Goal: Task Accomplishment & Management: Complete application form

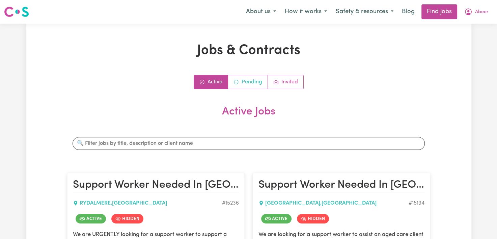
click at [248, 85] on link "Pending" at bounding box center [248, 81] width 40 height 13
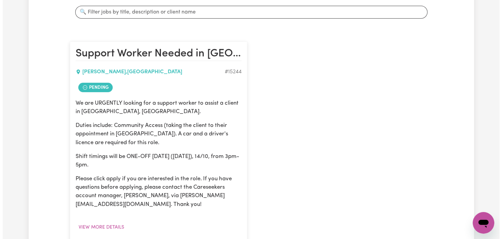
scroll to position [176, 0]
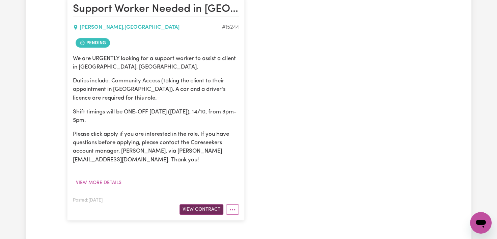
click at [187, 210] on button "View Contract" at bounding box center [201, 209] width 44 height 10
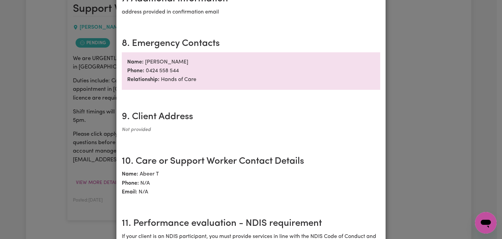
scroll to position [950, 0]
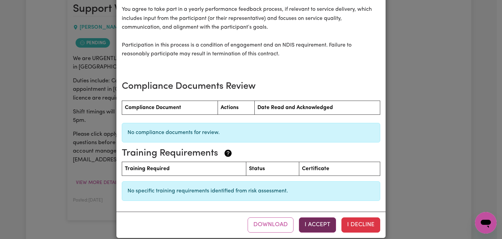
click at [319, 221] on button "I Accept" at bounding box center [317, 224] width 37 height 15
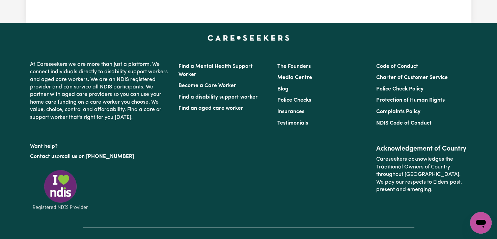
scroll to position [0, 0]
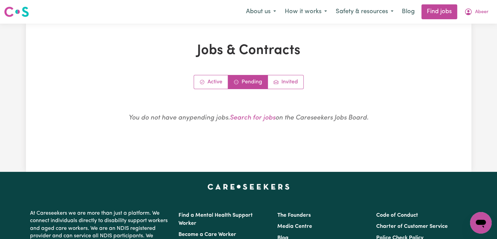
click at [210, 92] on div "Active Pending Invited You do not have any pending jobs . Search for jobs on th…" at bounding box center [248, 106] width 363 height 62
click at [210, 85] on link "Active" at bounding box center [211, 81] width 34 height 13
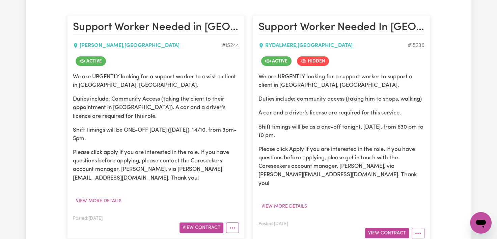
scroll to position [159, 0]
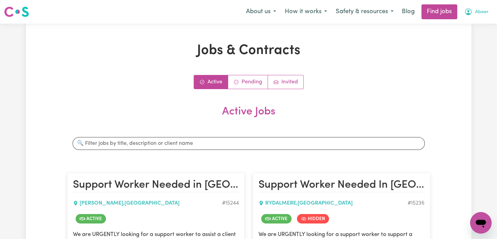
click at [482, 18] on button "Abeer" at bounding box center [476, 12] width 33 height 14
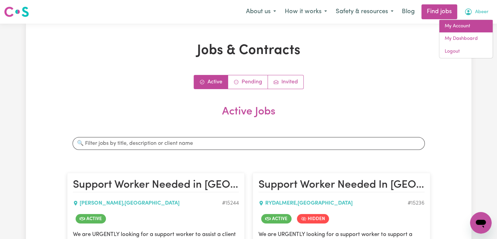
click at [464, 28] on link "My Account" at bounding box center [465, 26] width 53 height 13
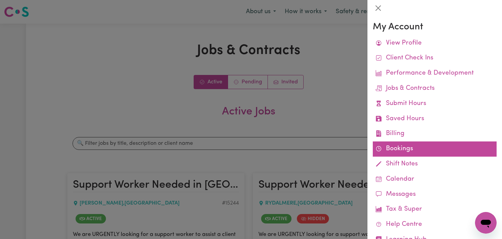
click at [394, 150] on link "Bookings" at bounding box center [435, 148] width 124 height 15
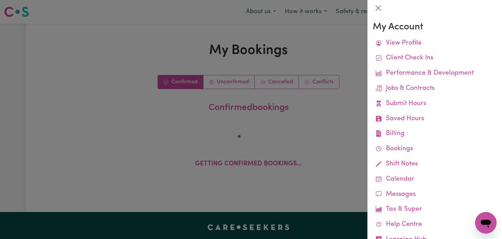
click at [340, 130] on div at bounding box center [251, 119] width 502 height 239
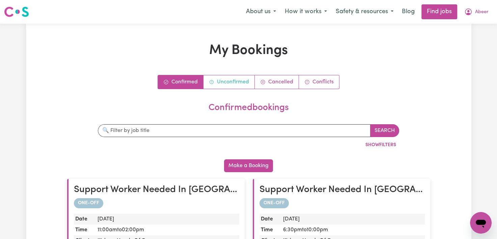
click at [231, 83] on link "Unconfirmed" at bounding box center [228, 81] width 51 height 13
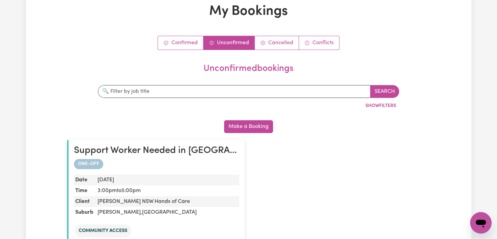
scroll to position [152, 0]
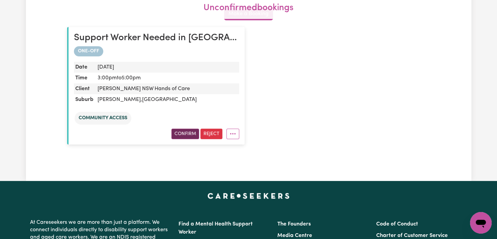
click at [180, 130] on button "Confirm" at bounding box center [185, 134] width 28 height 10
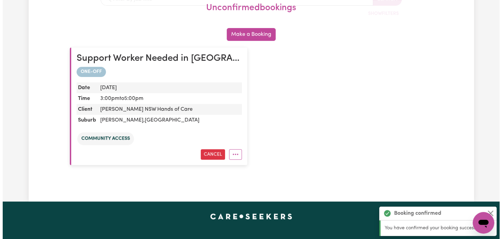
scroll to position [119, 0]
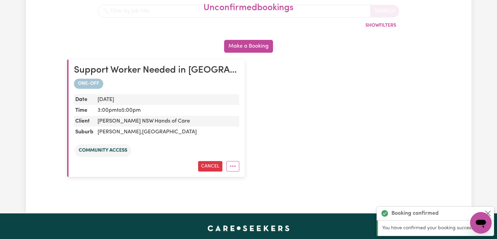
click at [175, 68] on h2 "Support Worker Needed in [GEOGRAPHIC_DATA], [GEOGRAPHIC_DATA]" at bounding box center [156, 70] width 165 height 11
click at [229, 164] on icon "More options" at bounding box center [232, 166] width 7 height 7
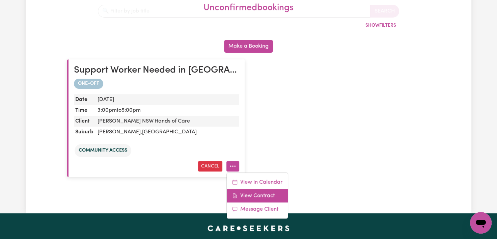
click at [250, 195] on link "View Contract" at bounding box center [257, 195] width 61 height 13
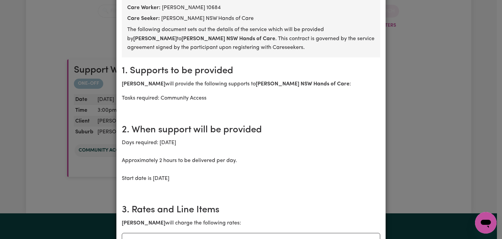
scroll to position [50, 0]
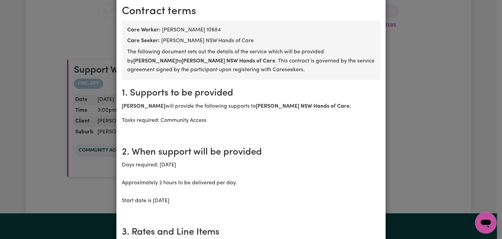
drag, startPoint x: 496, startPoint y: 12, endPoint x: 501, endPoint y: 11, distance: 4.9
click at [496, 11] on div "Support Worker Needed in [GEOGRAPHIC_DATA], [GEOGRAPHIC_DATA] [DEMOGRAPHIC_DATA…" at bounding box center [251, 119] width 502 height 239
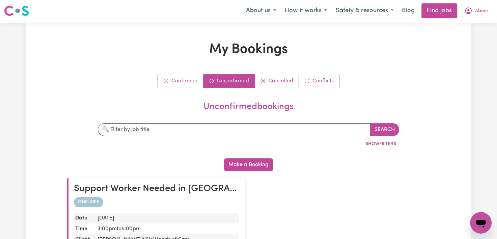
scroll to position [0, 0]
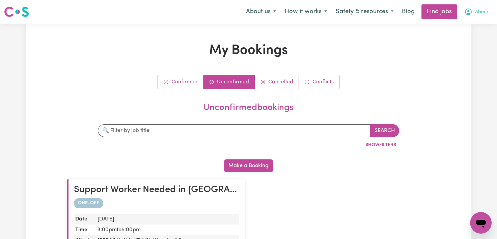
click at [474, 17] on button "Abeer" at bounding box center [476, 12] width 33 height 14
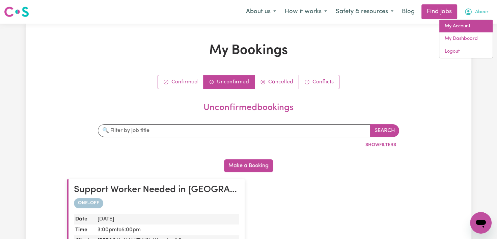
click at [459, 31] on link "My Account" at bounding box center [465, 26] width 53 height 13
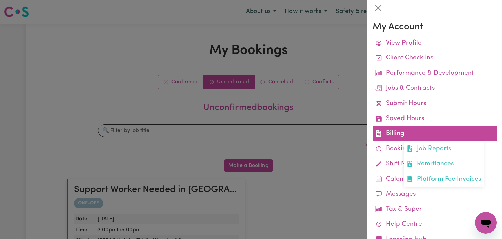
click at [392, 135] on link "Billing Job Reports Remittances Platform Fee Invoices" at bounding box center [435, 133] width 124 height 15
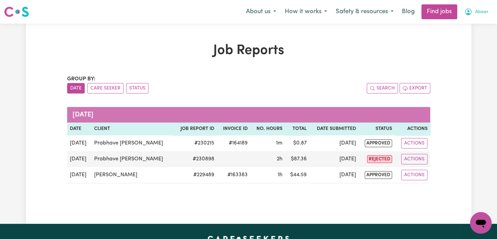
click at [477, 19] on button "Abeer" at bounding box center [476, 12] width 33 height 14
click at [479, 11] on span "Abeer" at bounding box center [481, 11] width 13 height 7
click at [454, 35] on link "My Dashboard" at bounding box center [465, 38] width 53 height 13
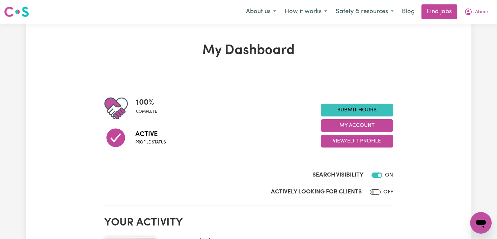
click at [475, 20] on nav "Menu About us How it works Safety & resources Blog Find jobs Abeer" at bounding box center [248, 12] width 497 height 24
click at [476, 18] on button "Abeer" at bounding box center [476, 12] width 33 height 14
click at [461, 35] on link "My Dashboard" at bounding box center [465, 38] width 53 height 13
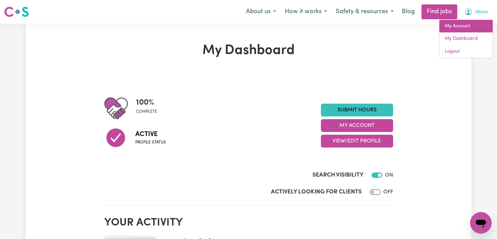
click at [463, 28] on link "My Account" at bounding box center [465, 26] width 53 height 13
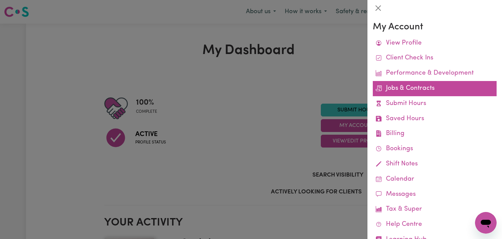
click at [411, 92] on link "Jobs & Contracts" at bounding box center [435, 88] width 124 height 15
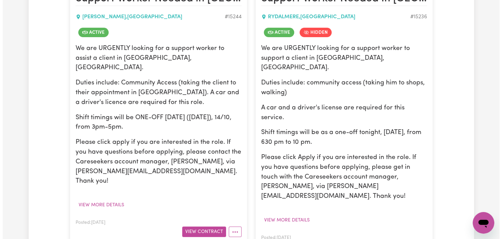
scroll to position [202, 0]
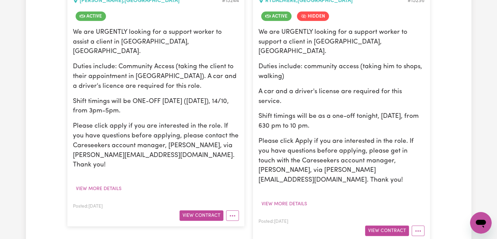
click at [198, 210] on button "View Contract" at bounding box center [201, 215] width 44 height 10
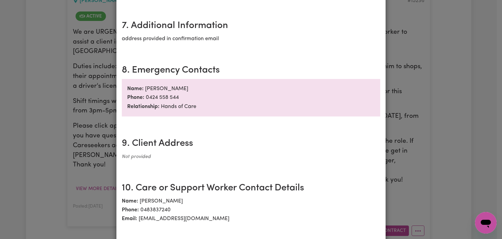
scroll to position [667, 0]
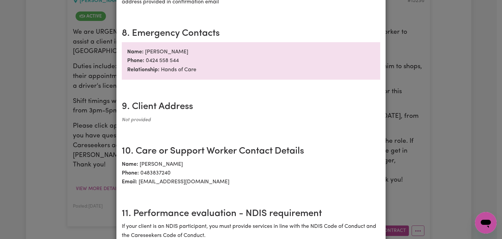
click at [414, 57] on div "Support Worker Needed in [GEOGRAPHIC_DATA], [GEOGRAPHIC_DATA] [DEMOGRAPHIC_DATA…" at bounding box center [251, 119] width 502 height 239
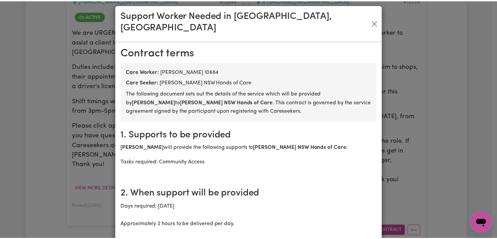
scroll to position [0, 0]
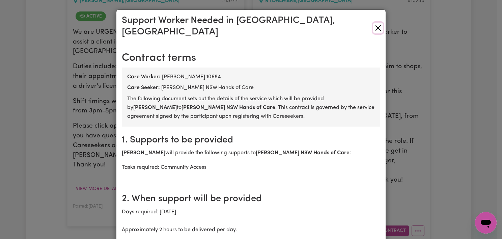
click at [373, 23] on button "Close" at bounding box center [378, 28] width 10 height 11
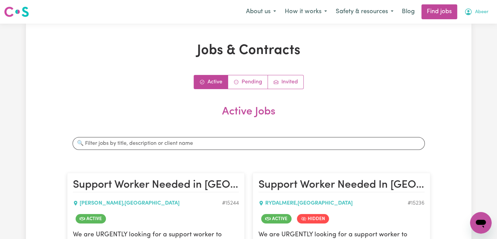
click at [472, 8] on icon "My Account" at bounding box center [468, 12] width 8 height 8
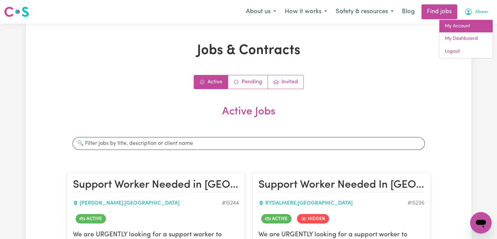
click at [461, 31] on link "My Account" at bounding box center [465, 26] width 53 height 13
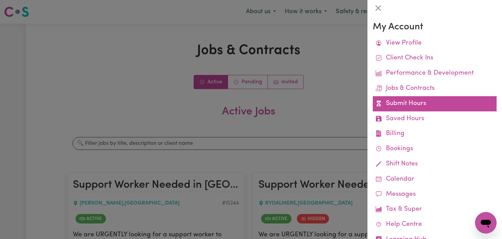
click at [407, 106] on link "Submit Hours" at bounding box center [435, 103] width 124 height 15
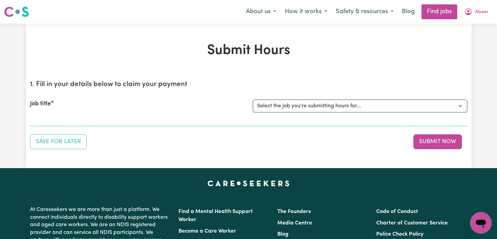
click at [338, 113] on div "Job title Select the job you're submitting hours for... [[PERSON_NAME] NSW Hand…" at bounding box center [248, 105] width 437 height 29
click at [347, 105] on select "Select the job you're submitting hours for... [[PERSON_NAME] NSW Hands of Care]…" at bounding box center [360, 105] width 215 height 13
select select "15236"
click at [253, 99] on select "Select the job you're submitting hours for... [[PERSON_NAME] NSW Hands of Care]…" at bounding box center [360, 105] width 215 height 13
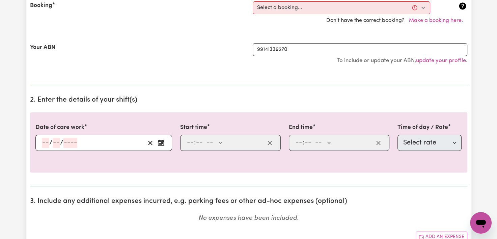
scroll to position [200, 0]
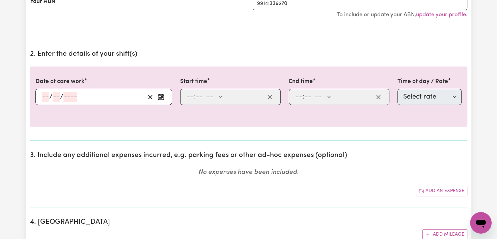
click at [164, 98] on button "Enter the date of care work" at bounding box center [160, 97] width 11 height 10
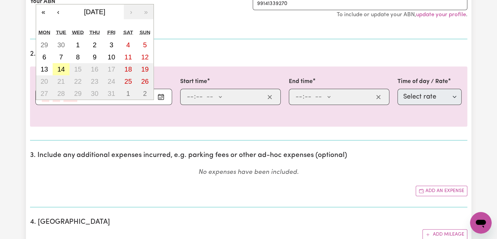
click at [62, 69] on abbr "14" at bounding box center [60, 68] width 7 height 7
type input "[DATE]"
type input "14"
type input "10"
type input "2025"
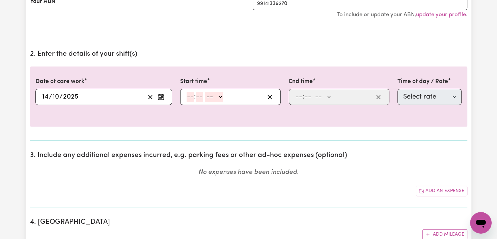
click at [191, 96] on input "number" at bounding box center [190, 97] width 7 height 10
type input "11"
type input "00"
click at [219, 94] on select "-- AM PM" at bounding box center [213, 97] width 18 height 10
select select "am"
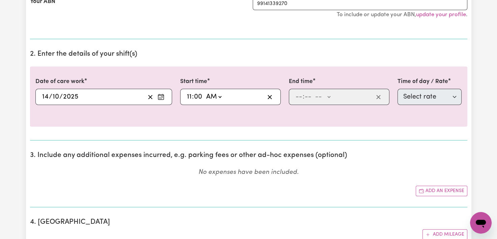
click at [204, 92] on select "-- AM PM" at bounding box center [213, 97] width 18 height 10
type input "11:00"
type input "0"
click at [297, 98] on input "number" at bounding box center [298, 97] width 7 height 10
type input "12"
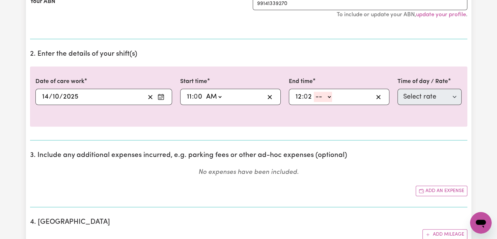
type input "2"
click at [297, 98] on input "12" at bounding box center [298, 97] width 7 height 10
type input "2"
type input "00"
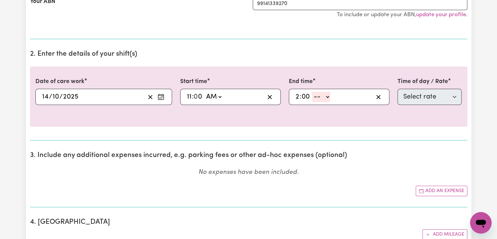
click at [323, 96] on select "-- AM PM" at bounding box center [321, 97] width 18 height 10
select select "pm"
click at [312, 92] on select "-- AM PM" at bounding box center [321, 97] width 18 height 10
type input "14:00"
type input "0"
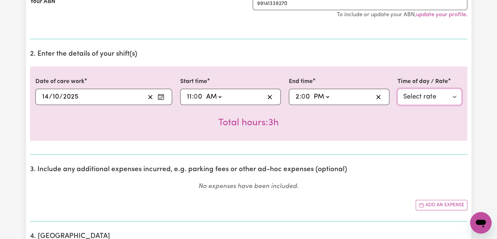
click at [427, 98] on select "Select rate $45.00 - Weekday Daytime - Assistance to access community, social a…" at bounding box center [429, 97] width 64 height 16
select select "35"
click at [397, 89] on select "Select rate $45.00 - Weekday Daytime - Assistance to access community, social a…" at bounding box center [429, 97] width 64 height 16
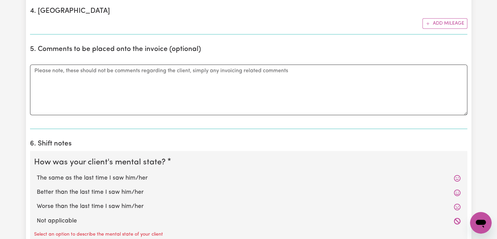
scroll to position [431, 0]
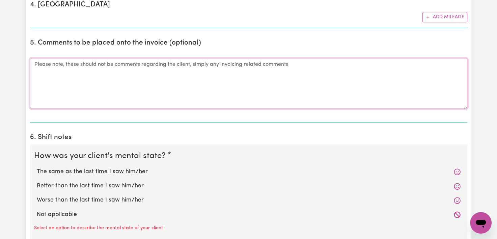
click at [46, 81] on textarea "Comments" at bounding box center [248, 83] width 437 height 51
type textarea "I provided social support"
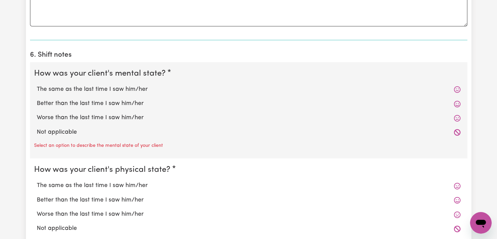
click at [39, 134] on label "Not applicable" at bounding box center [249, 132] width 424 height 9
click at [37, 128] on input "Not applicable" at bounding box center [36, 127] width 0 height 0
radio input "true"
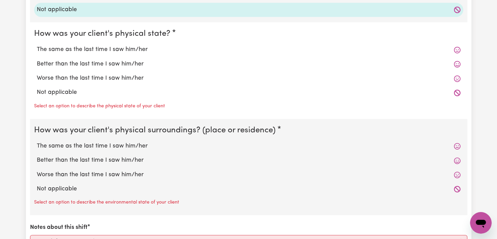
click at [44, 89] on label "Not applicable" at bounding box center [249, 92] width 424 height 9
click at [37, 88] on input "Not applicable" at bounding box center [36, 88] width 0 height 0
radio input "true"
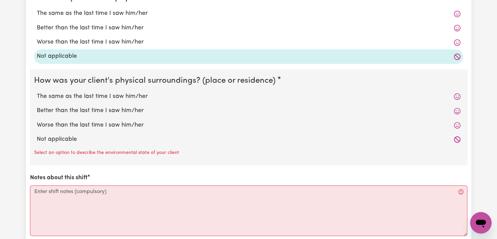
click at [44, 135] on label "Not applicable" at bounding box center [249, 139] width 424 height 9
click at [37, 135] on input "Not applicable" at bounding box center [36, 135] width 0 height 0
radio input "true"
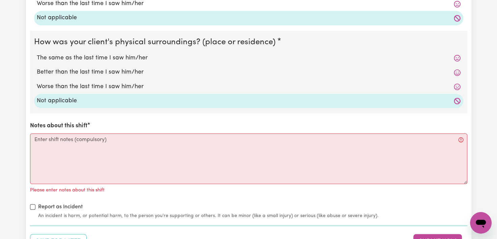
scroll to position [711, 0]
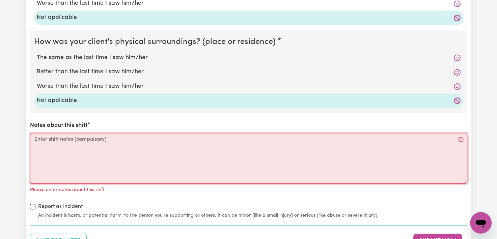
click at [42, 146] on textarea "Notes about this shift" at bounding box center [248, 158] width 437 height 51
paste textarea "I provided social support"
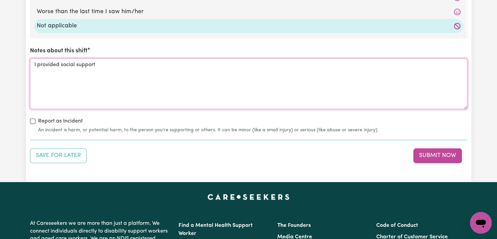
scroll to position [787, 0]
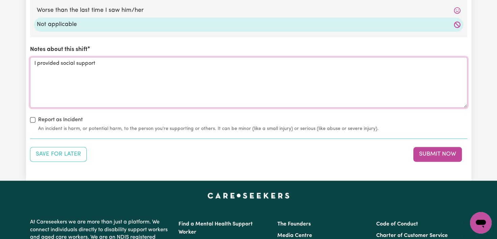
type textarea "I provided social support"
click at [38, 121] on label "Report as Incident" at bounding box center [60, 120] width 45 height 8
click at [35, 121] on input "Report as Incident" at bounding box center [32, 119] width 5 height 5
click at [39, 121] on label "Report as Incident" at bounding box center [60, 120] width 45 height 8
click at [35, 121] on input "Report as Incident" at bounding box center [32, 119] width 5 height 5
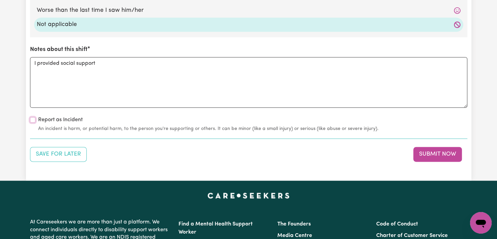
checkbox input "false"
click at [423, 147] on button "Submit Now" at bounding box center [437, 154] width 49 height 15
